Goal: Task Accomplishment & Management: Manage account settings

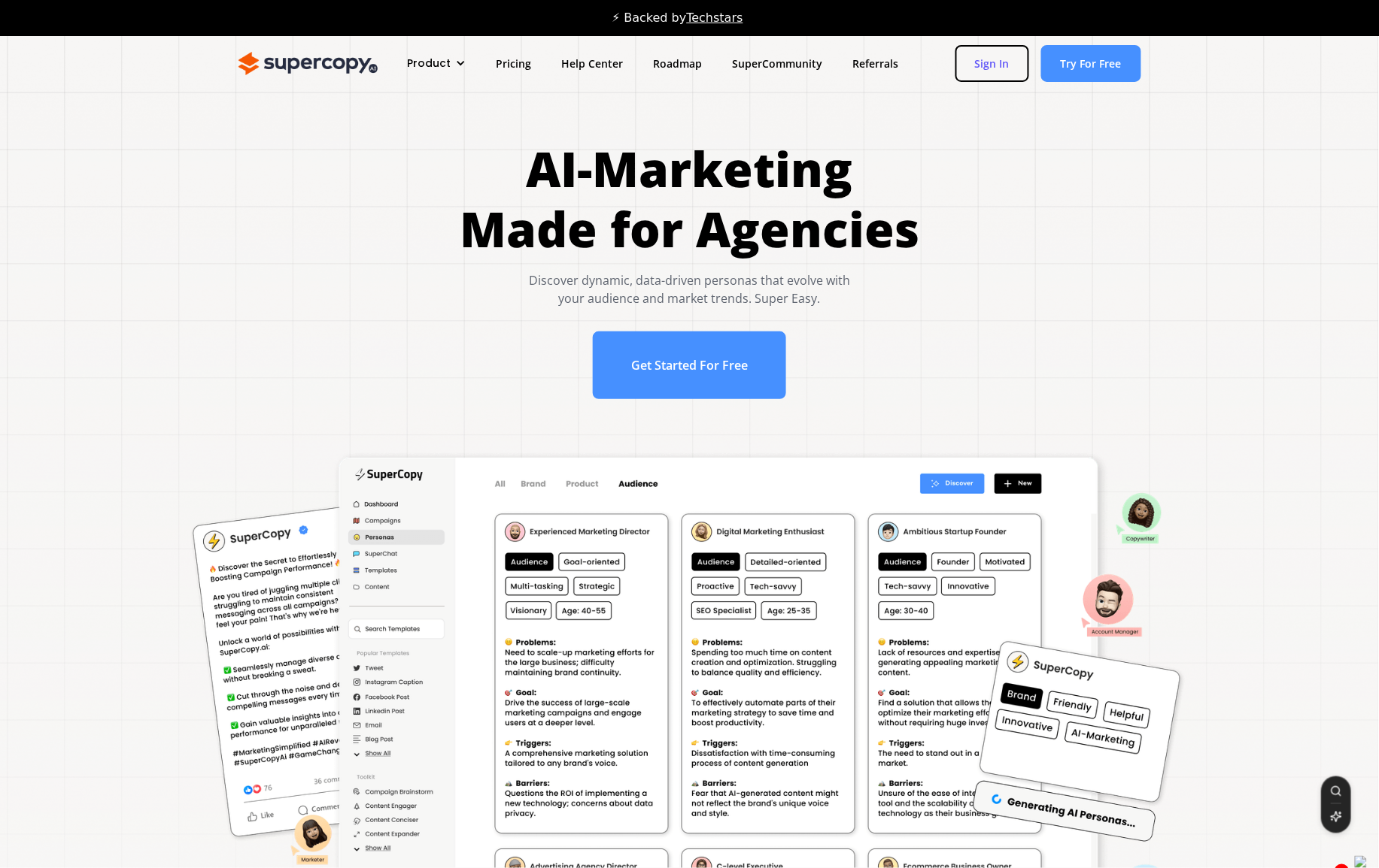
click at [993, 61] on link "Sign In" at bounding box center [992, 63] width 74 height 37
click at [968, 31] on div "⚡ Backed by Techstars" at bounding box center [690, 18] width 1379 height 36
click at [965, 57] on link "Sign In" at bounding box center [992, 63] width 74 height 37
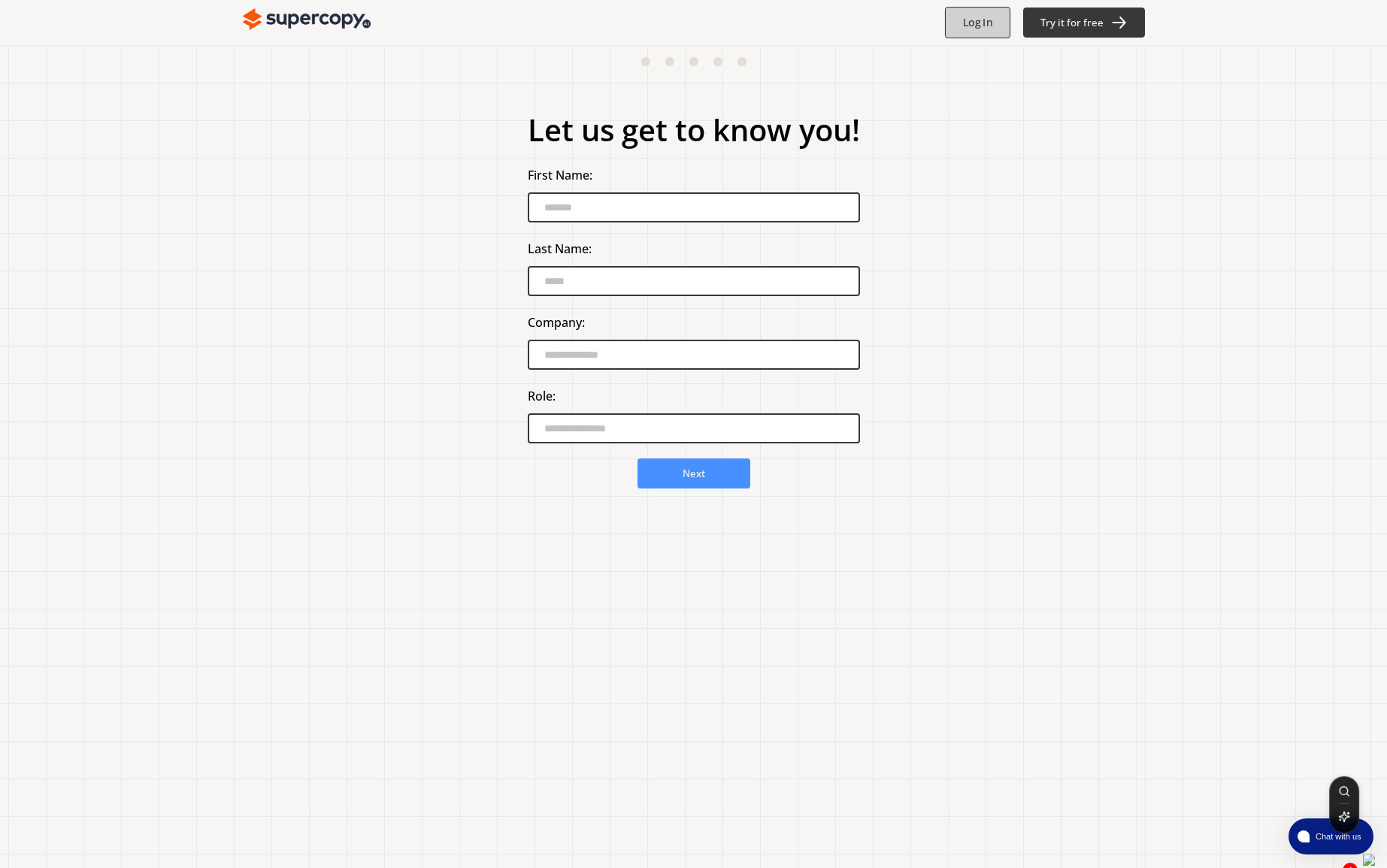
click at [967, 19] on b "Log In" at bounding box center [978, 23] width 30 height 14
